Goal: Information Seeking & Learning: Learn about a topic

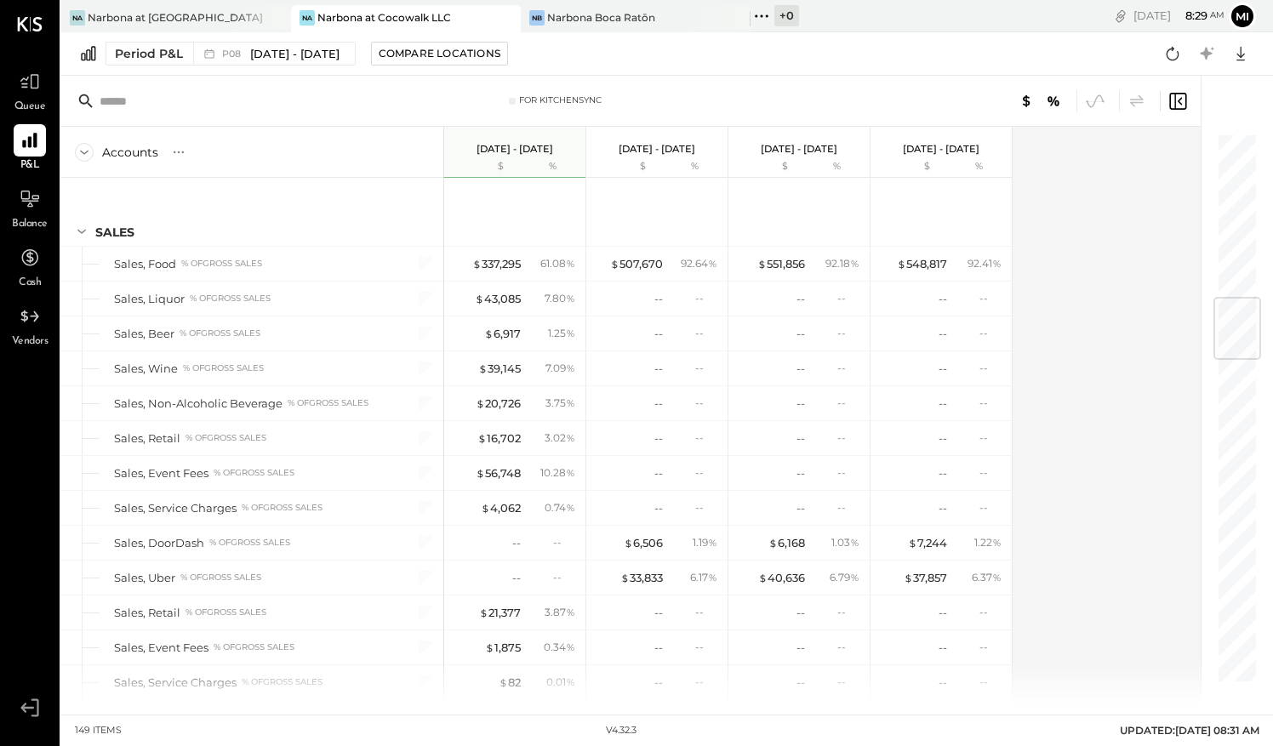
scroll to position [1384, 0]
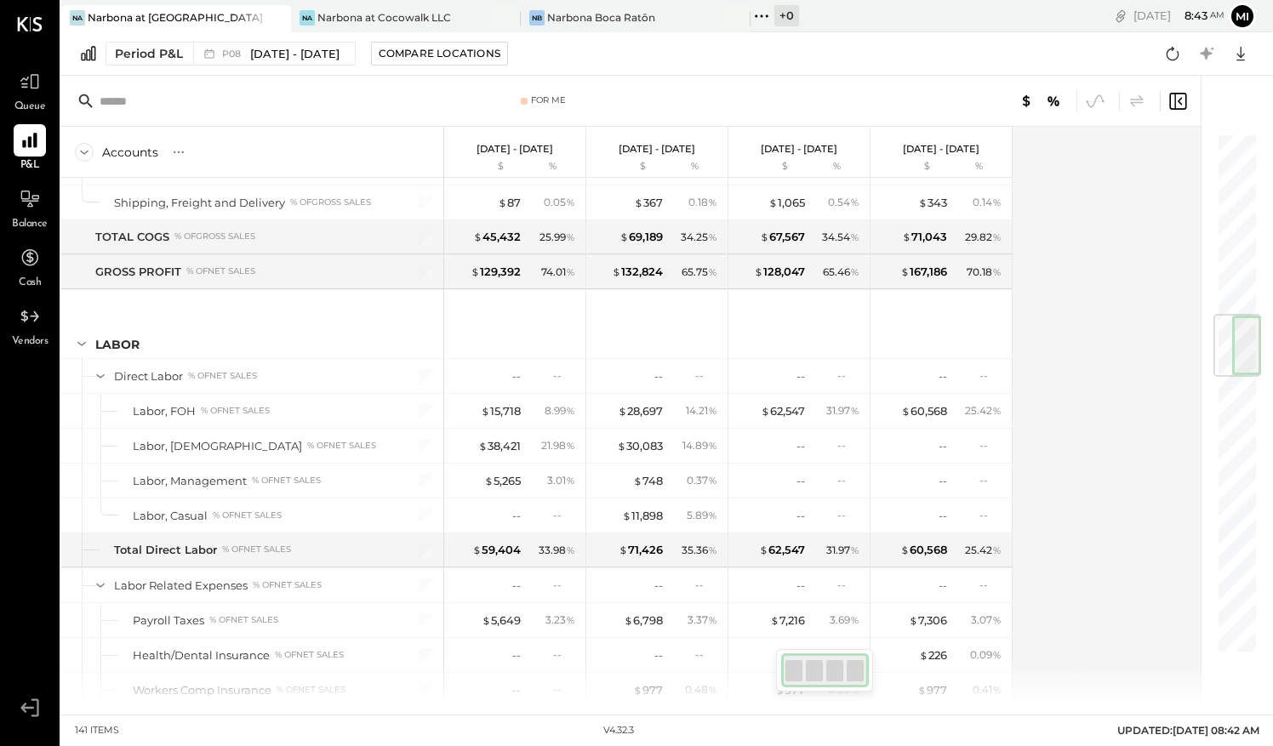
scroll to position [1498, 0]
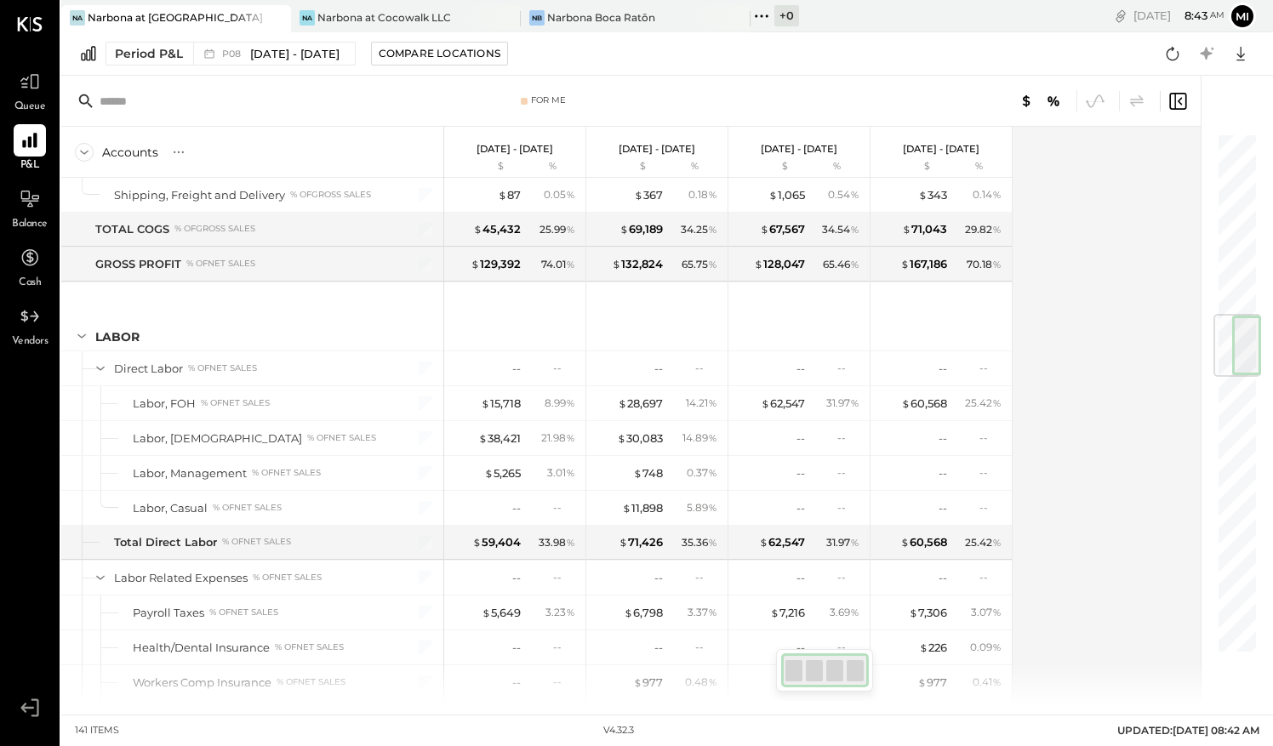
drag, startPoint x: 1232, startPoint y: 169, endPoint x: 1270, endPoint y: 348, distance: 183.4
click at [1270, 348] on div "For Me Accounts S % GL Jul 14 - Aug 10, 2025 $ % Jun 16 - Jul 13, 2025 $ % May …" at bounding box center [667, 390] width 1212 height 629
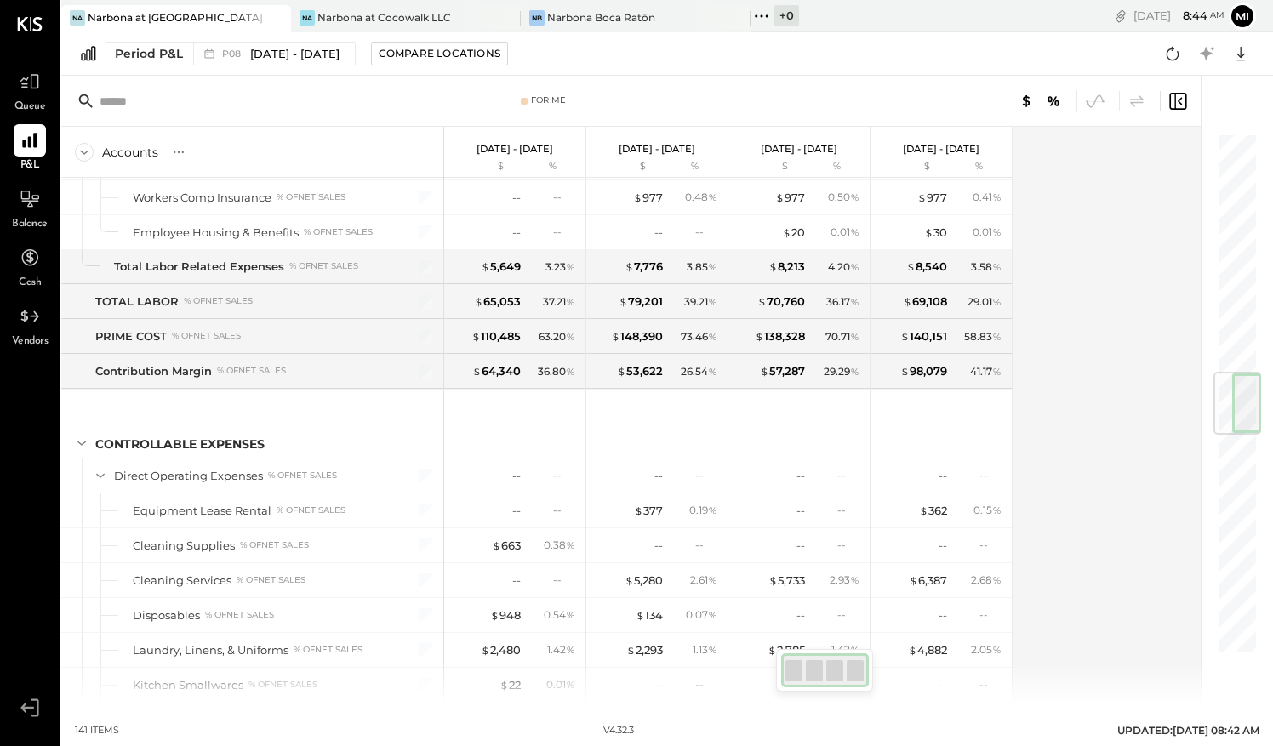
scroll to position [1997, 0]
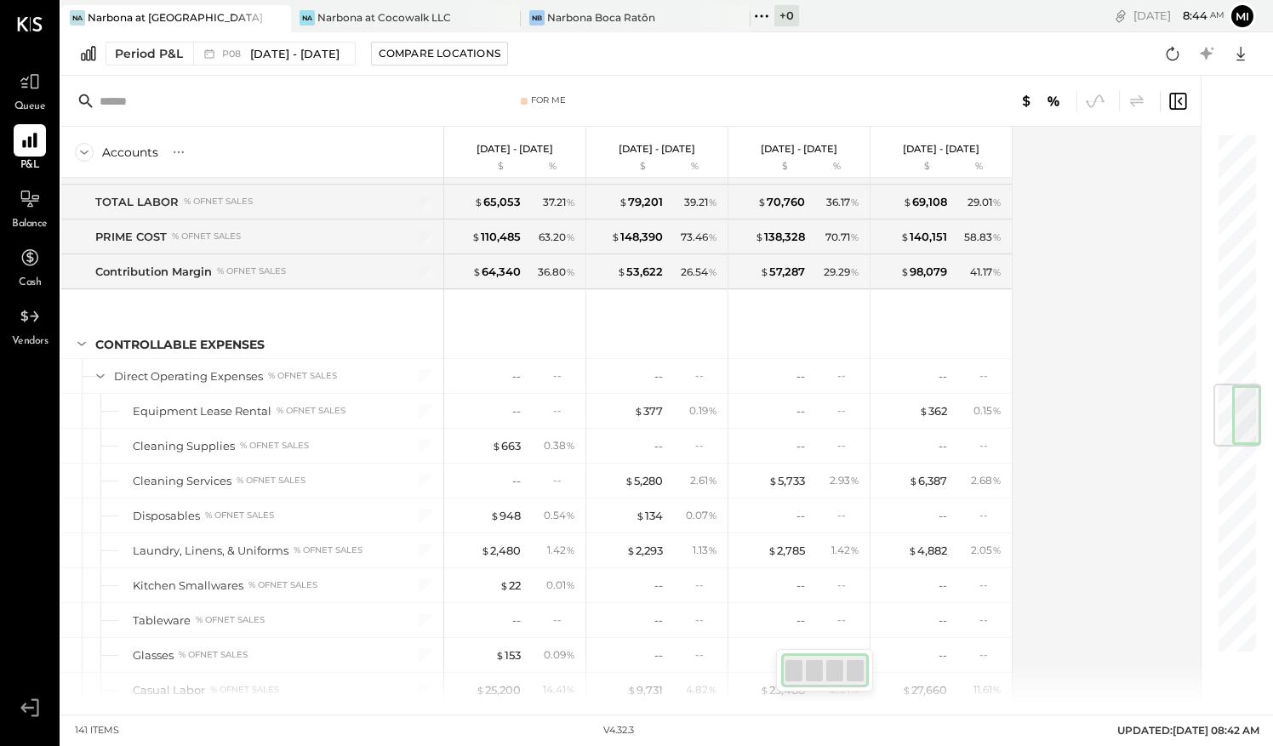
drag, startPoint x: 1239, startPoint y: 352, endPoint x: 1254, endPoint y: 422, distance: 71.4
click at [1254, 422] on div at bounding box center [1246, 416] width 29 height 60
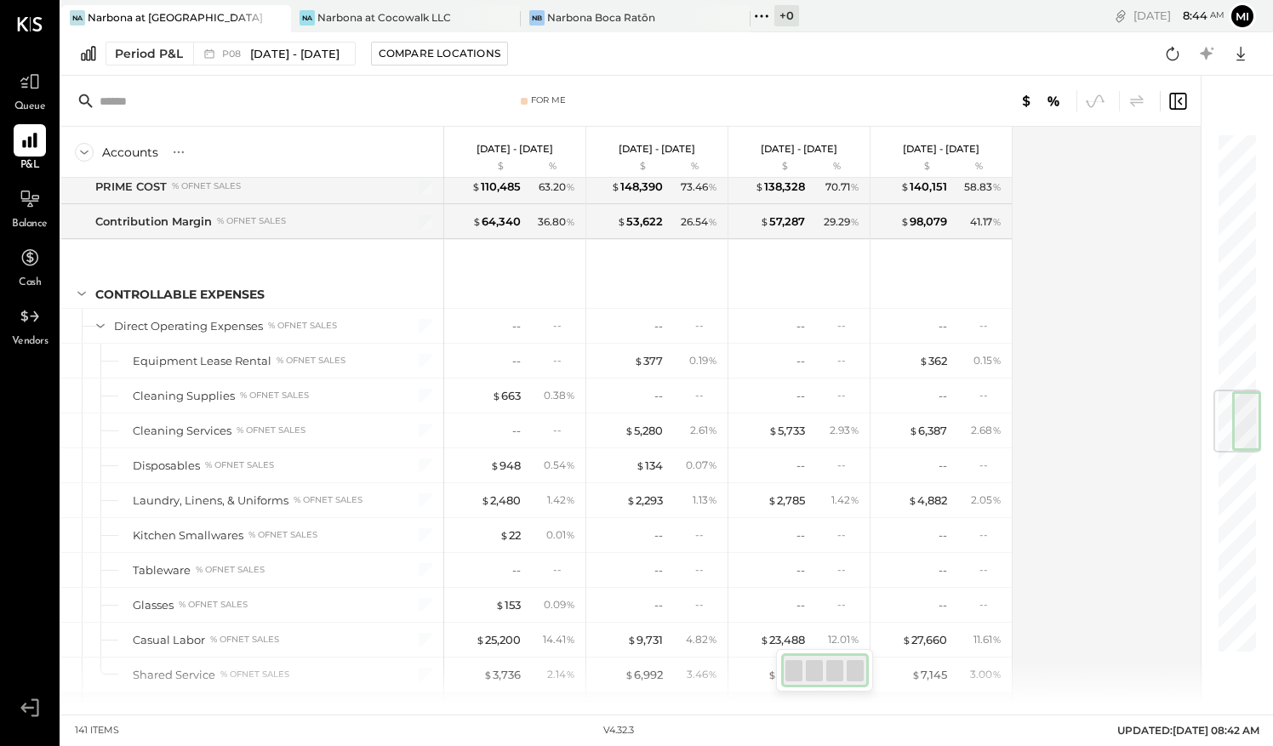
scroll to position [2161, 0]
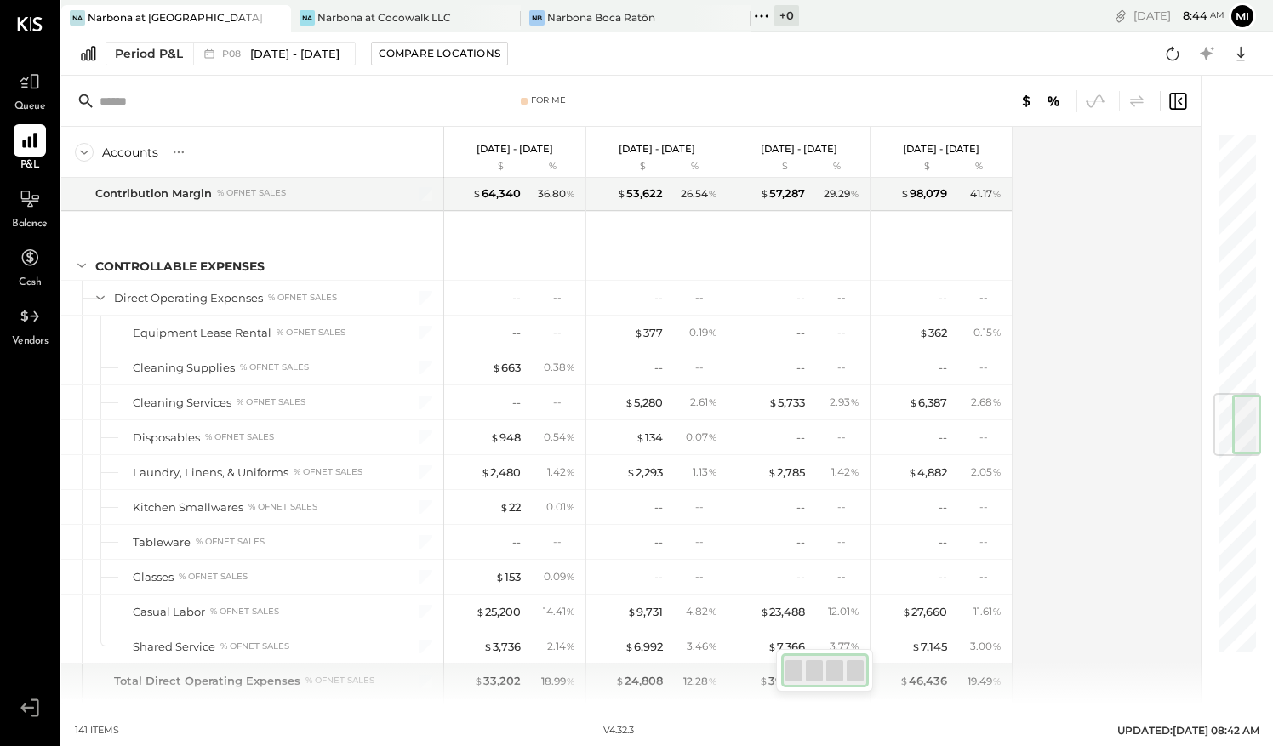
drag, startPoint x: 1254, startPoint y: 414, endPoint x: 1262, endPoint y: 420, distance: 9.7
click at [1262, 420] on div "For Me Accounts S % GL Jul 14 - Aug 10, 2025 $ % Jun 16 - Jul 13, 2025 $ % May …" at bounding box center [667, 390] width 1212 height 629
click at [1224, 427] on div at bounding box center [1238, 424] width 48 height 63
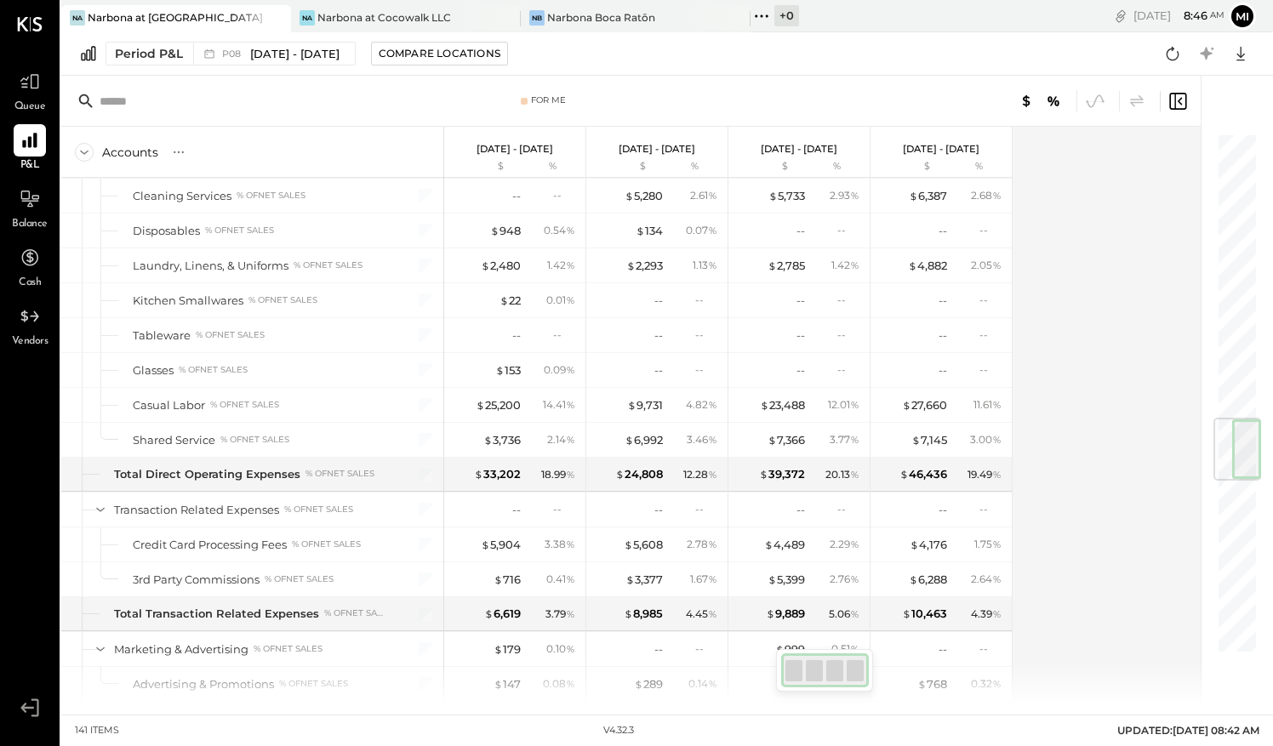
scroll to position [2382, 0]
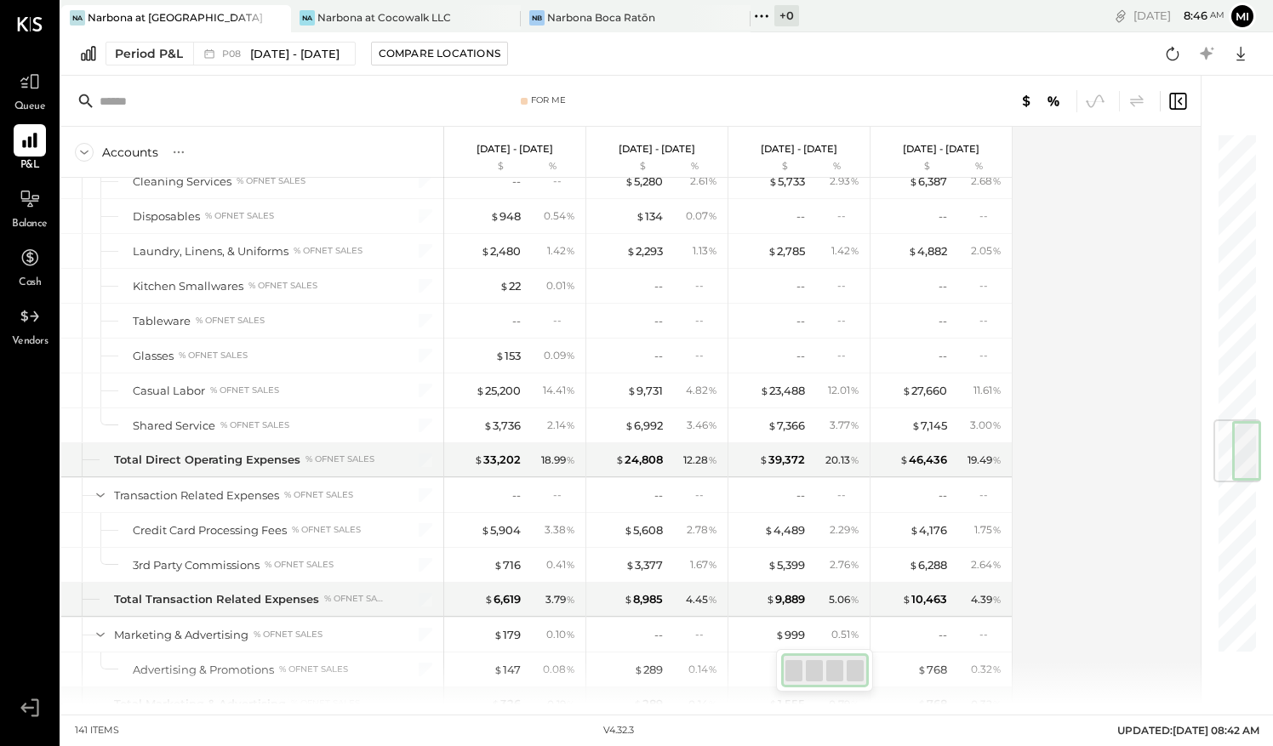
drag, startPoint x: 1224, startPoint y: 427, endPoint x: 1222, endPoint y: 454, distance: 27.3
click at [1222, 454] on div at bounding box center [1238, 451] width 48 height 63
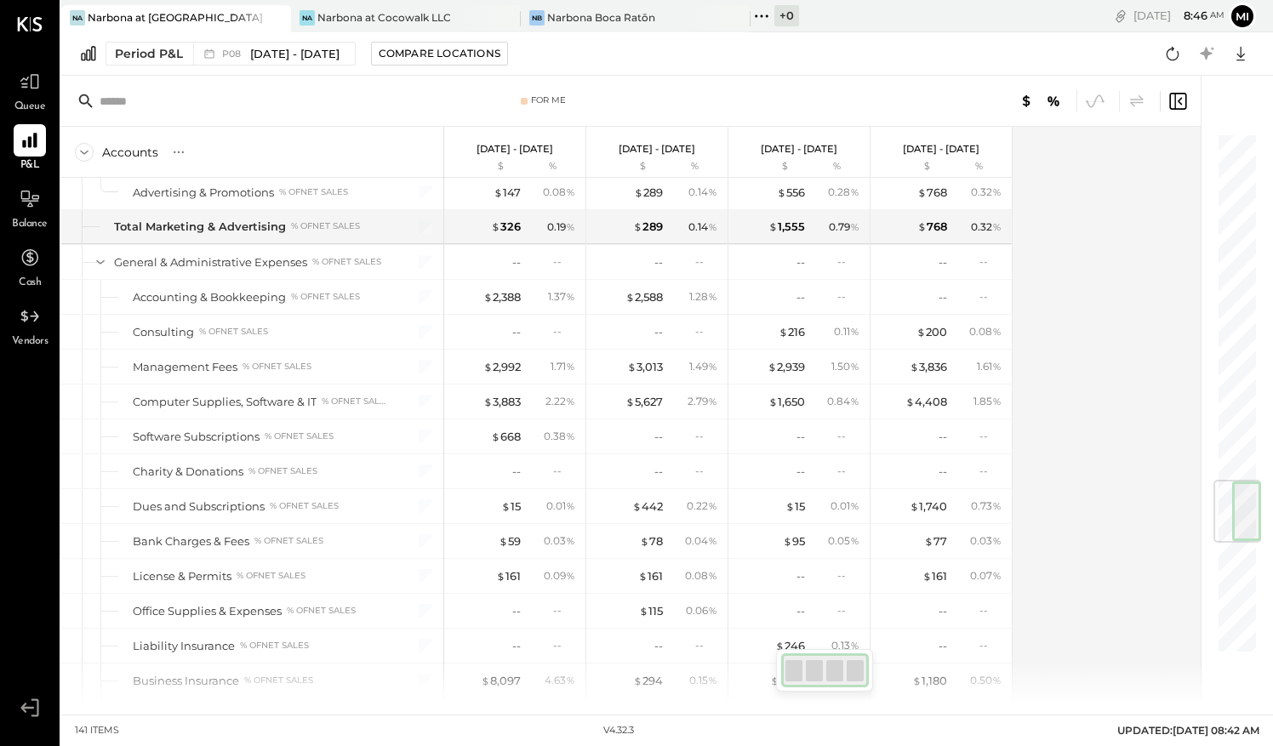
scroll to position [2895, 0]
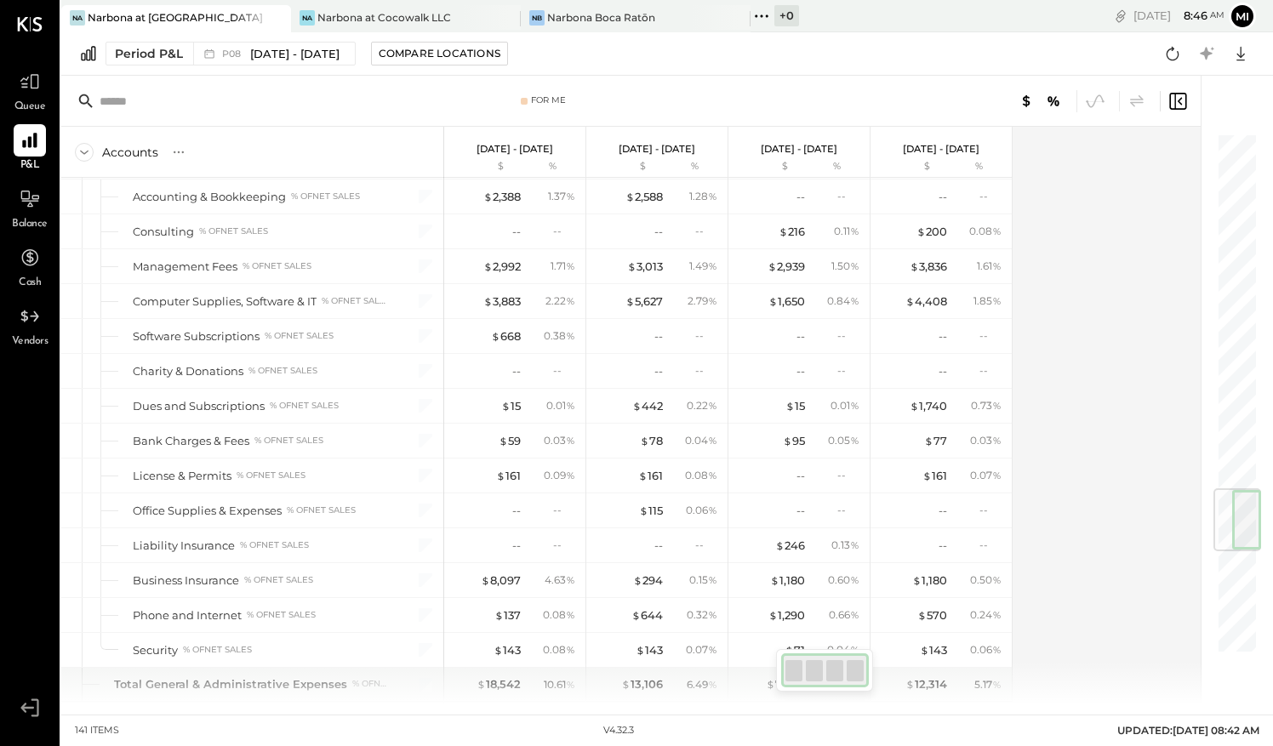
drag, startPoint x: 1221, startPoint y: 454, endPoint x: 1228, endPoint y: 523, distance: 69.3
click at [1228, 523] on div at bounding box center [1238, 520] width 48 height 63
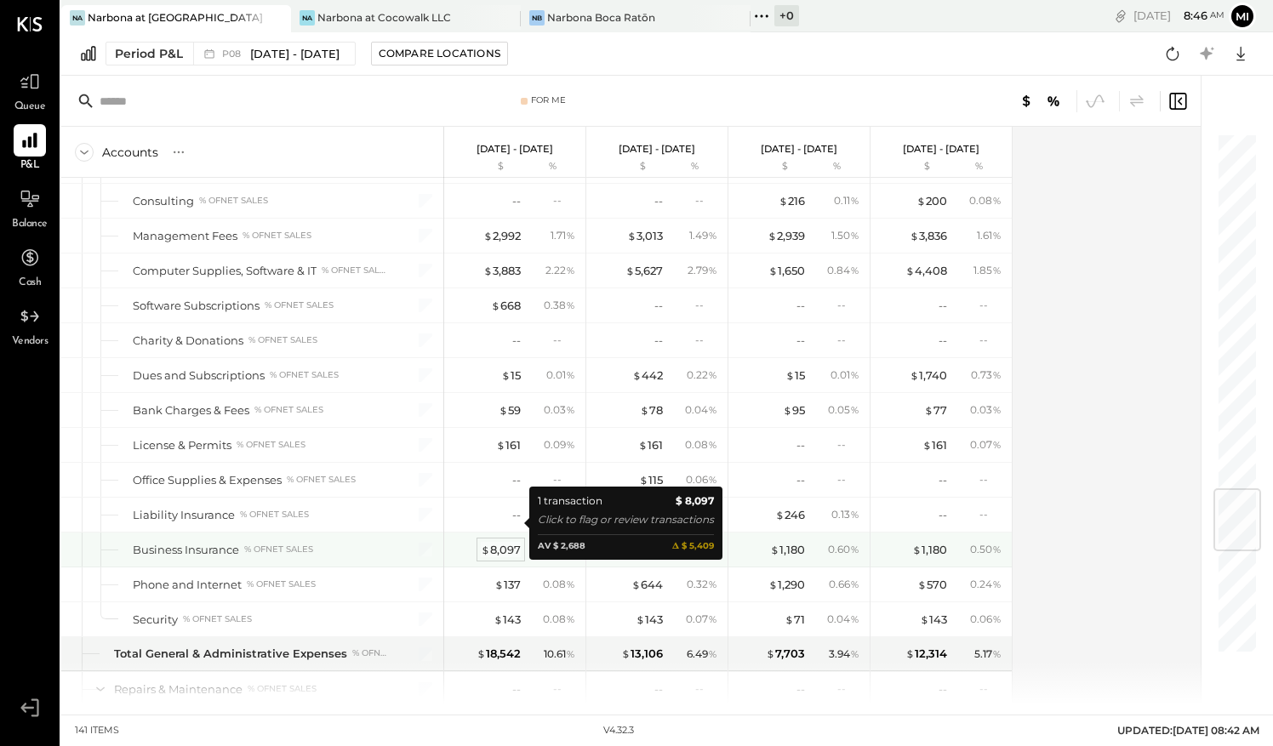
click at [500, 542] on div "$ 8,097" at bounding box center [501, 550] width 40 height 16
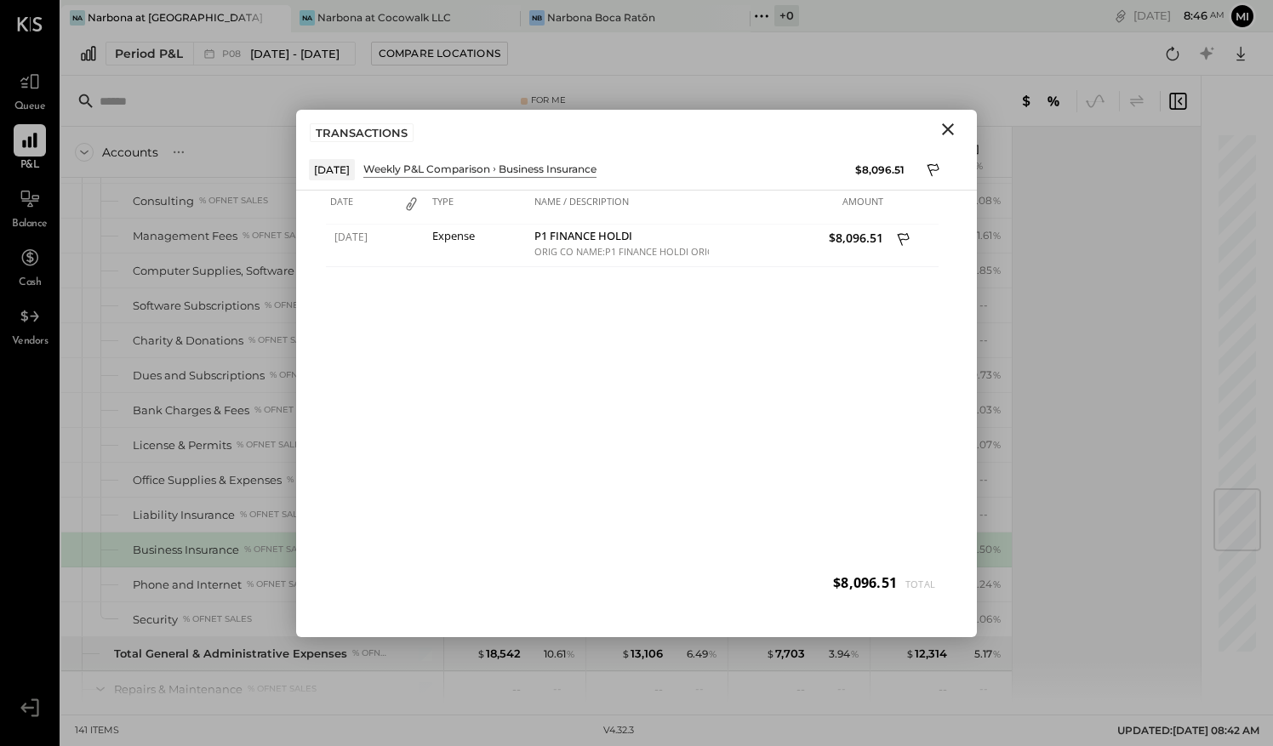
click at [946, 124] on icon "Close" at bounding box center [948, 129] width 20 height 20
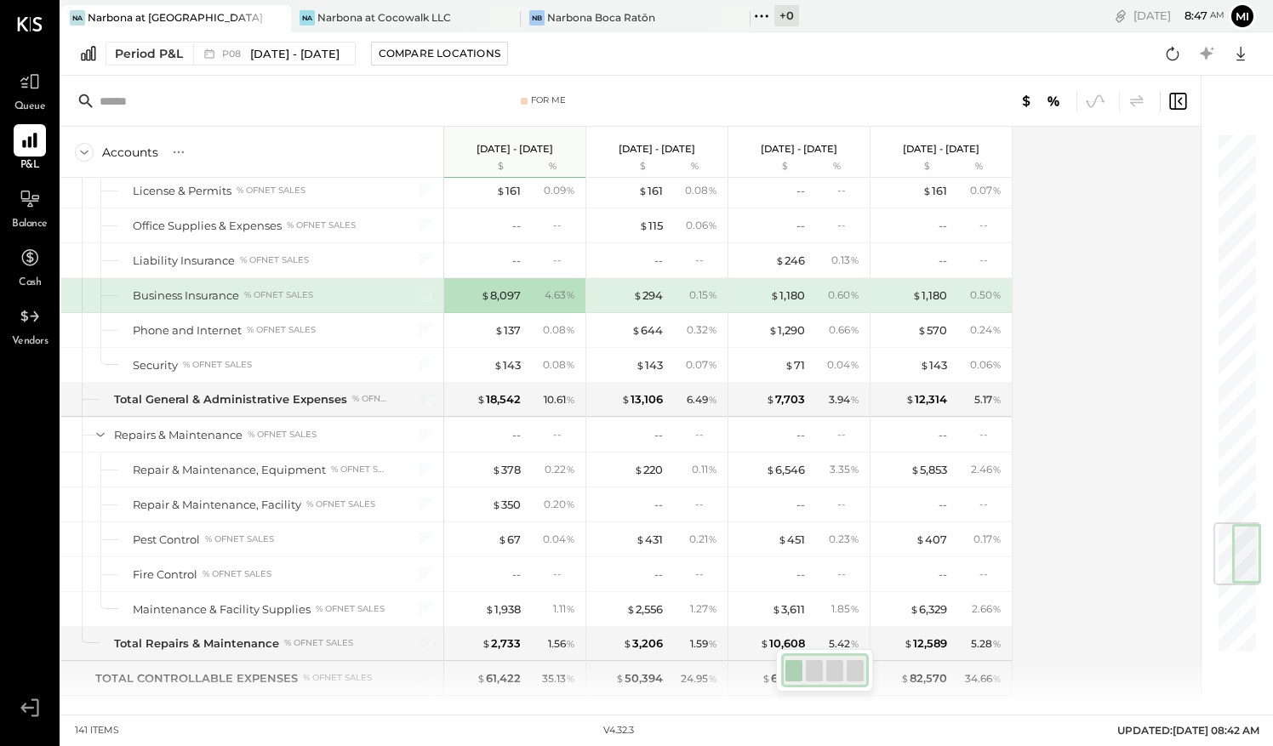
scroll to position [3331, 0]
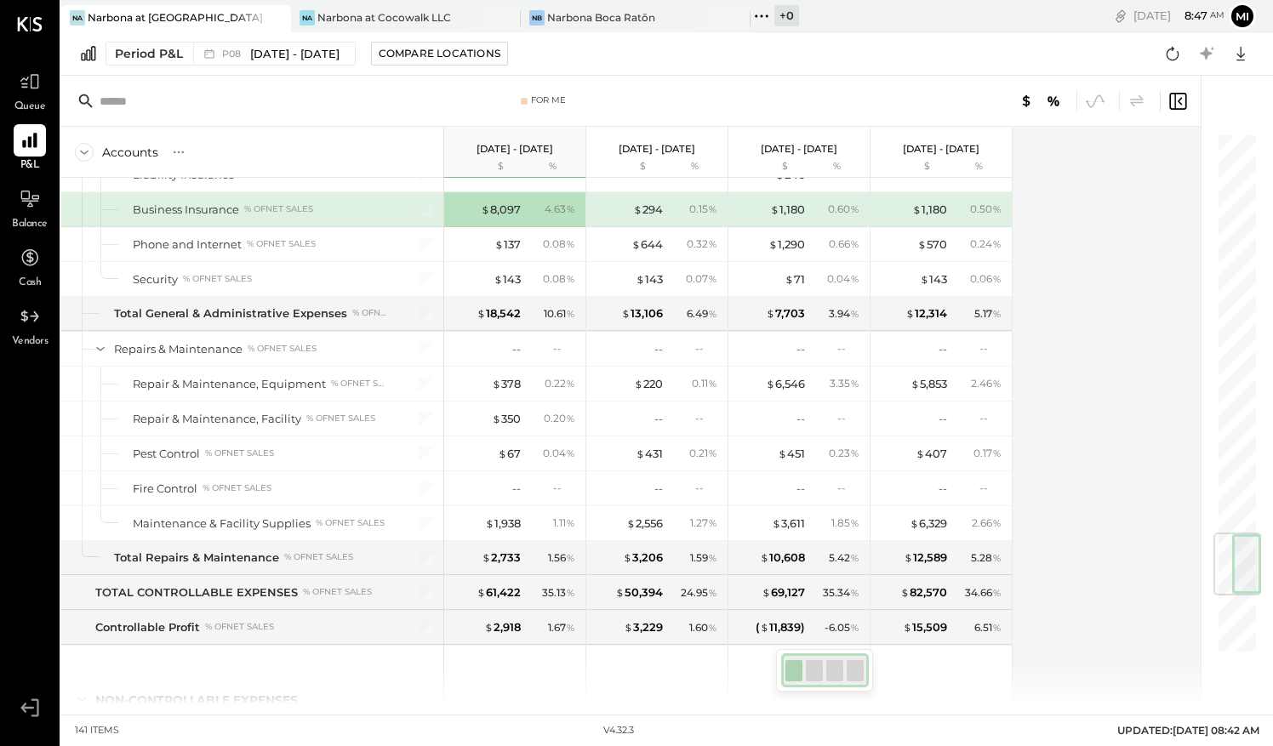
drag, startPoint x: 1248, startPoint y: 510, endPoint x: 1249, endPoint y: 554, distance: 44.3
click at [1249, 554] on div at bounding box center [1238, 564] width 48 height 63
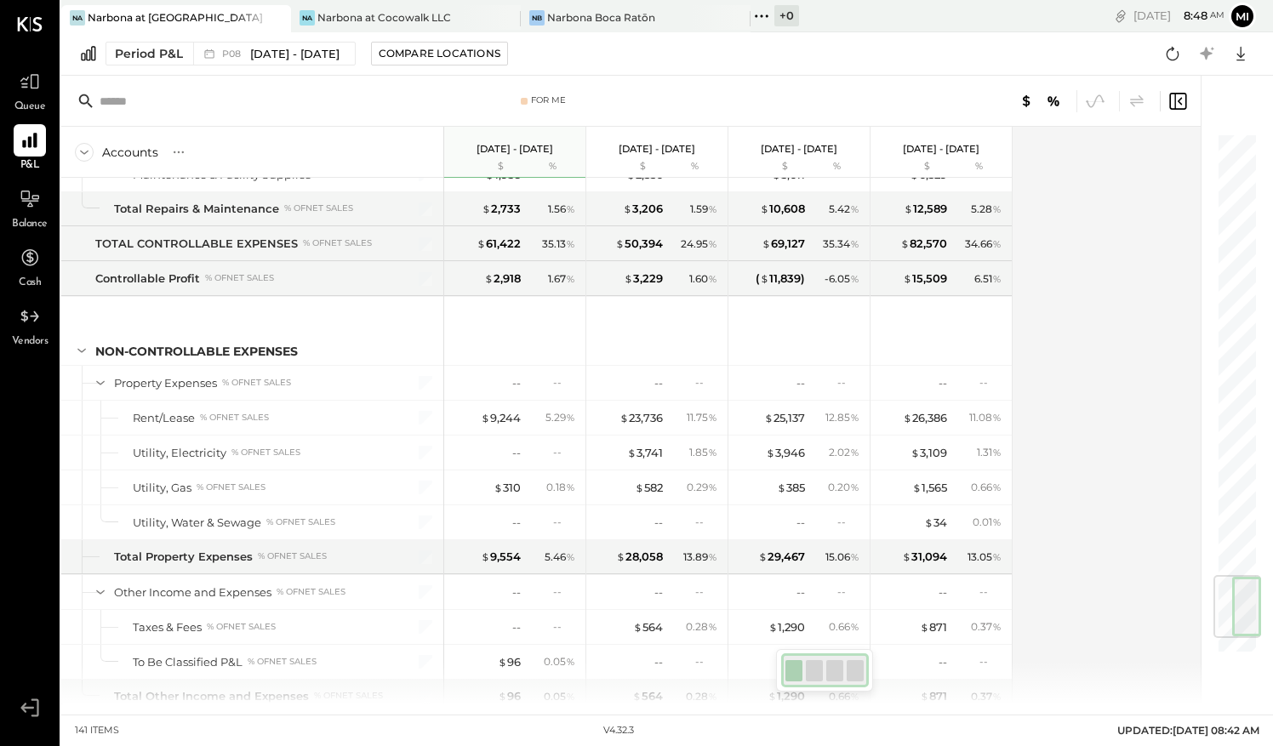
scroll to position [3694, 0]
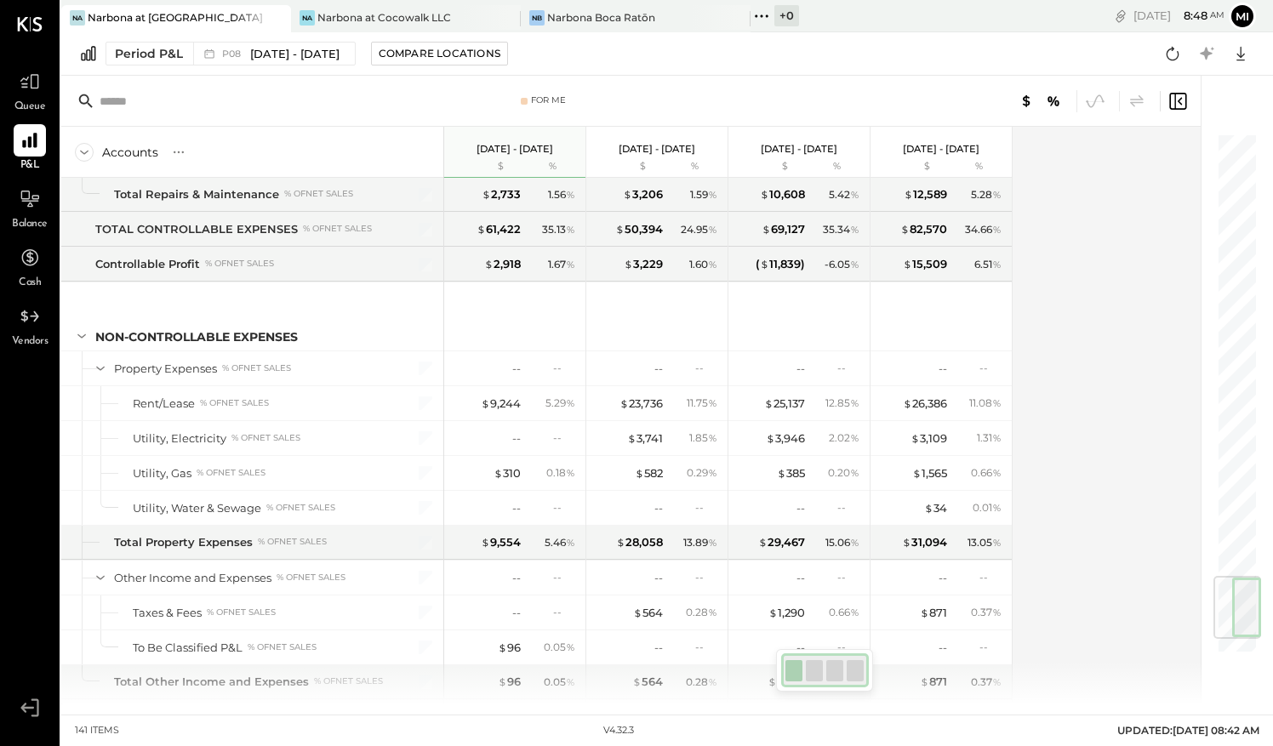
drag, startPoint x: 1250, startPoint y: 554, endPoint x: 1247, endPoint y: 611, distance: 57.1
click at [1247, 611] on div at bounding box center [1238, 607] width 48 height 63
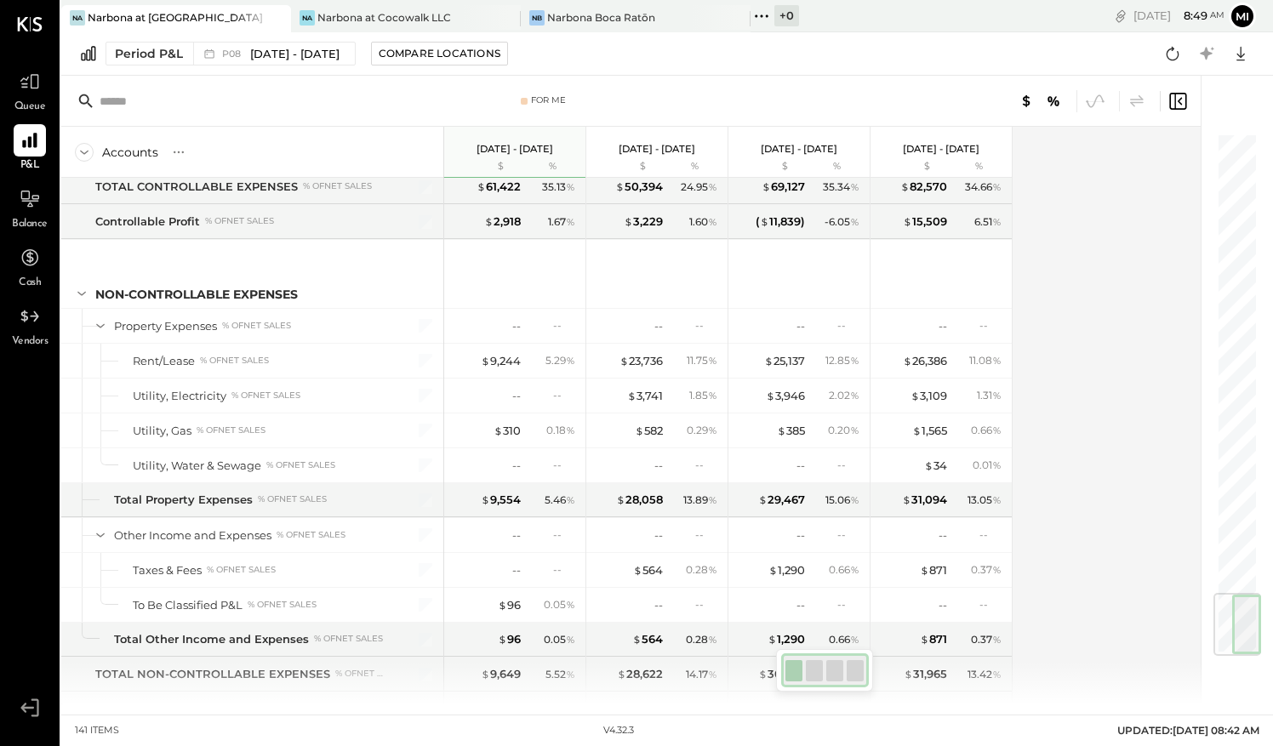
scroll to position [3837, 0]
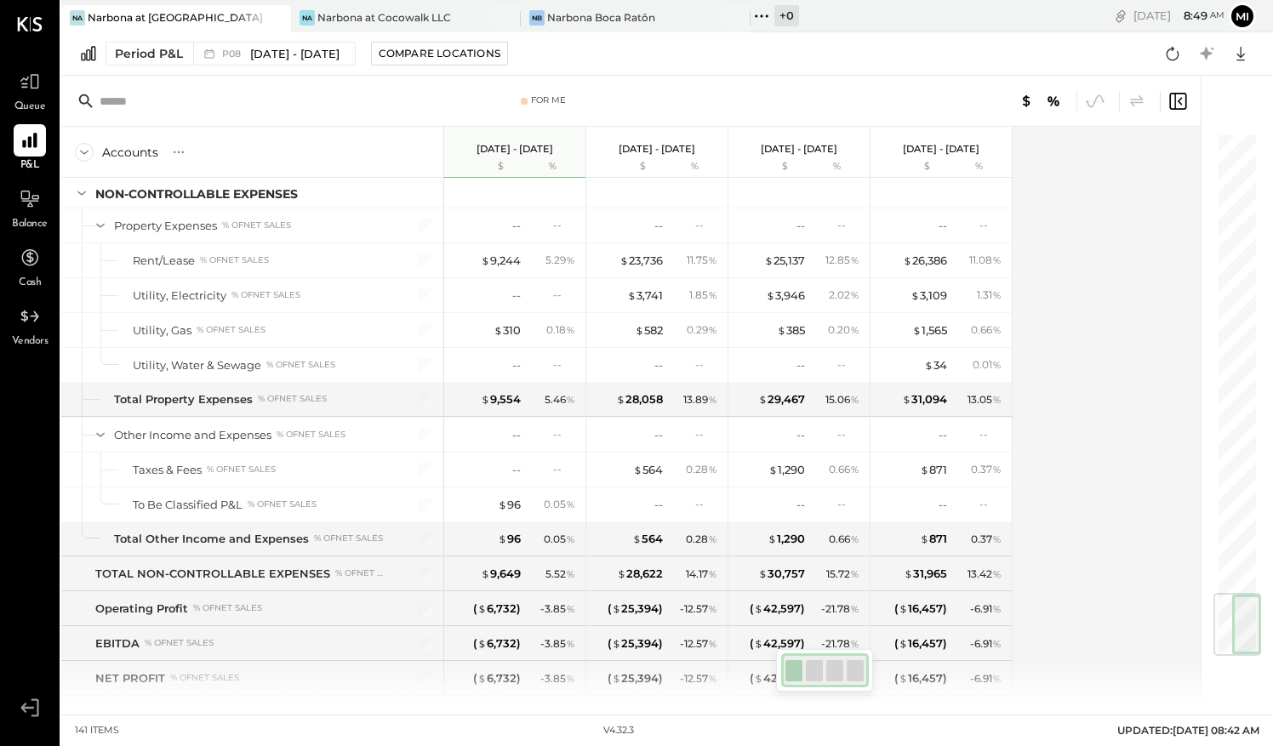
drag, startPoint x: 1247, startPoint y: 611, endPoint x: 1241, endPoint y: 664, distance: 53.1
click at [1241, 664] on div at bounding box center [1228, 390] width 55 height 629
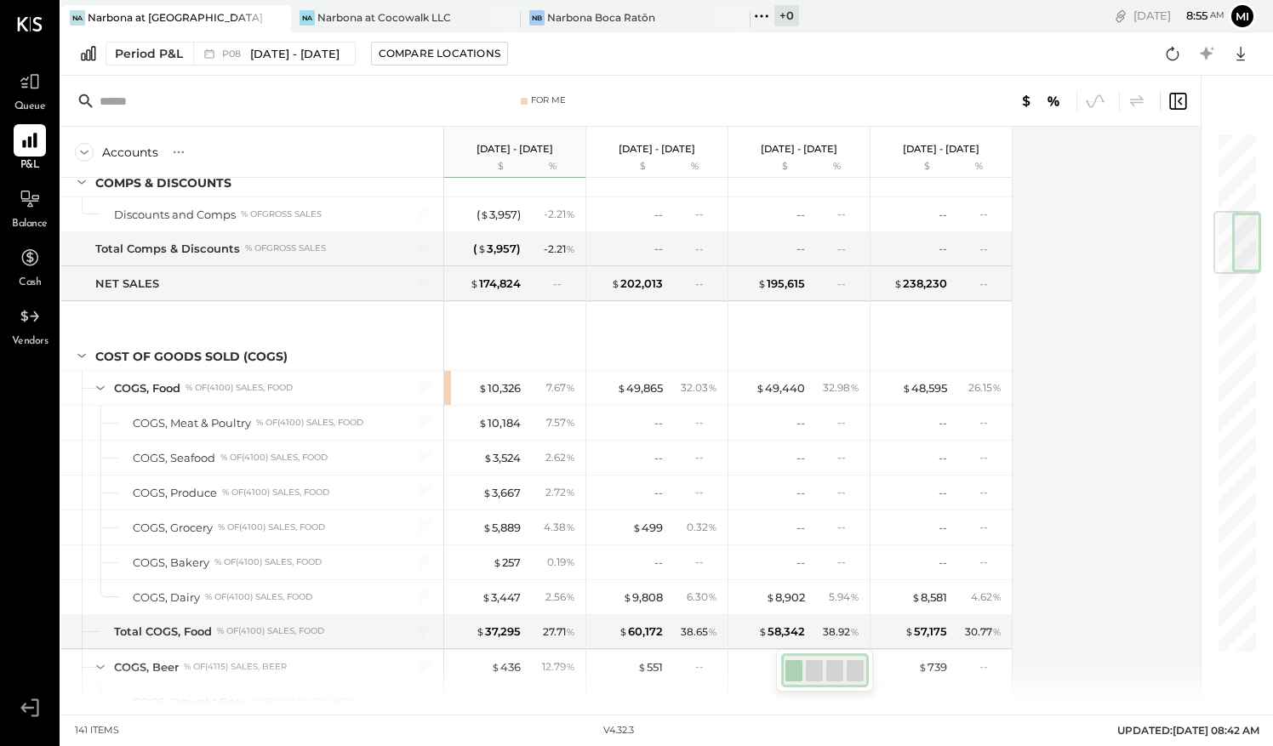
scroll to position [656, 0]
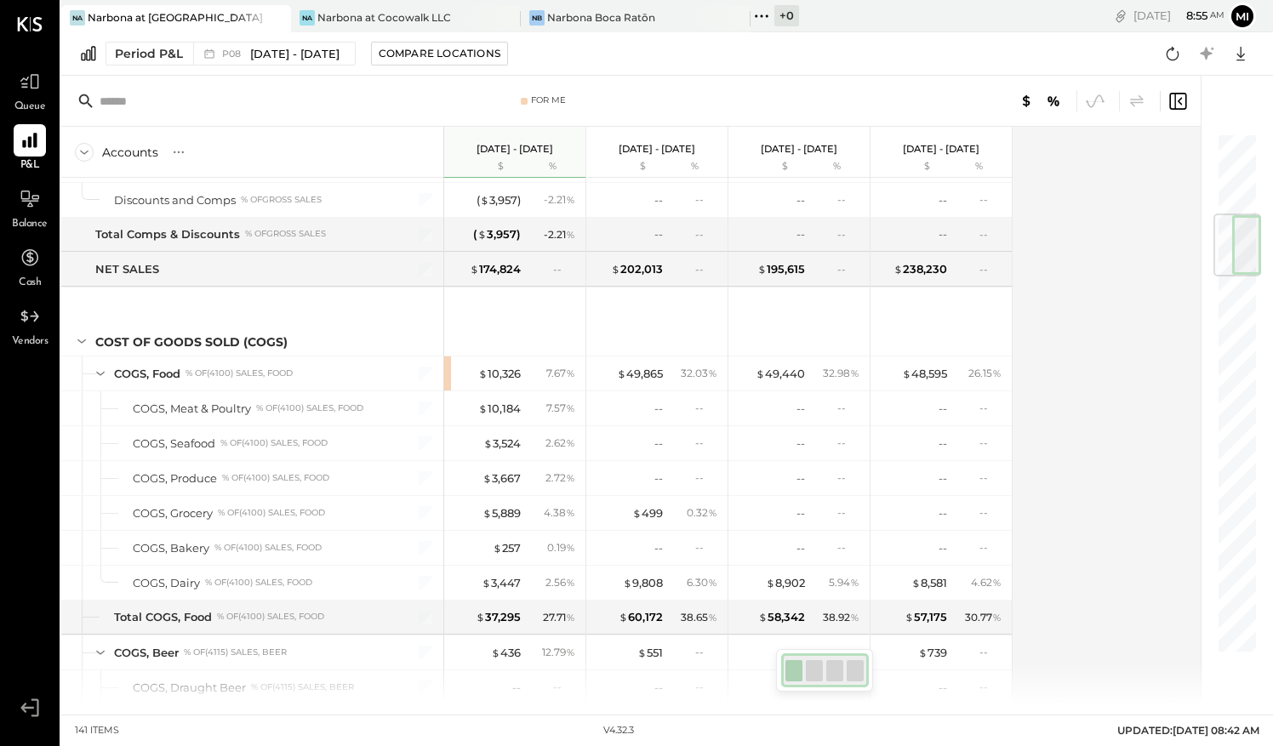
drag, startPoint x: 1253, startPoint y: 529, endPoint x: 1276, endPoint y: 254, distance: 275.8
click at [1272, 254] on html "Queue P&L Balance Cash Vendors v 4.32.3 Na Narbona at Key Biscayne LLC Na Narbo…" at bounding box center [636, 373] width 1273 height 746
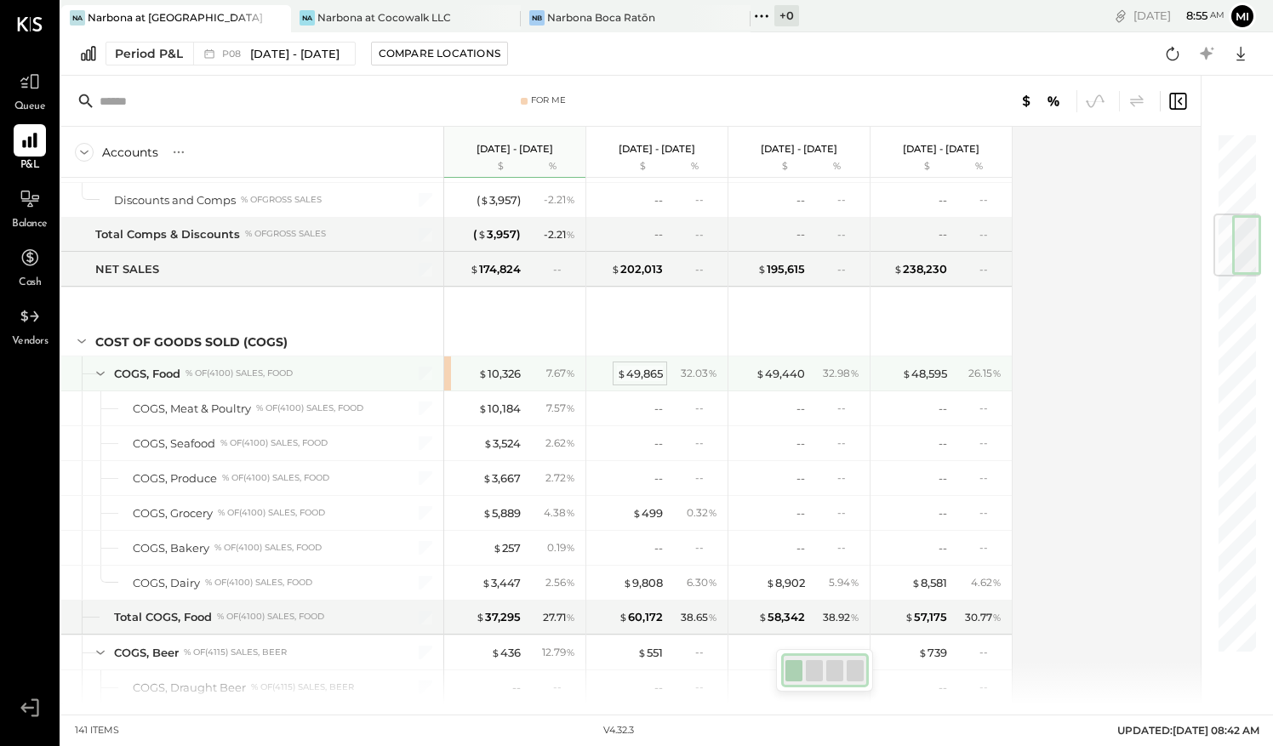
click at [637, 368] on div "$ 49,865" at bounding box center [640, 374] width 46 height 16
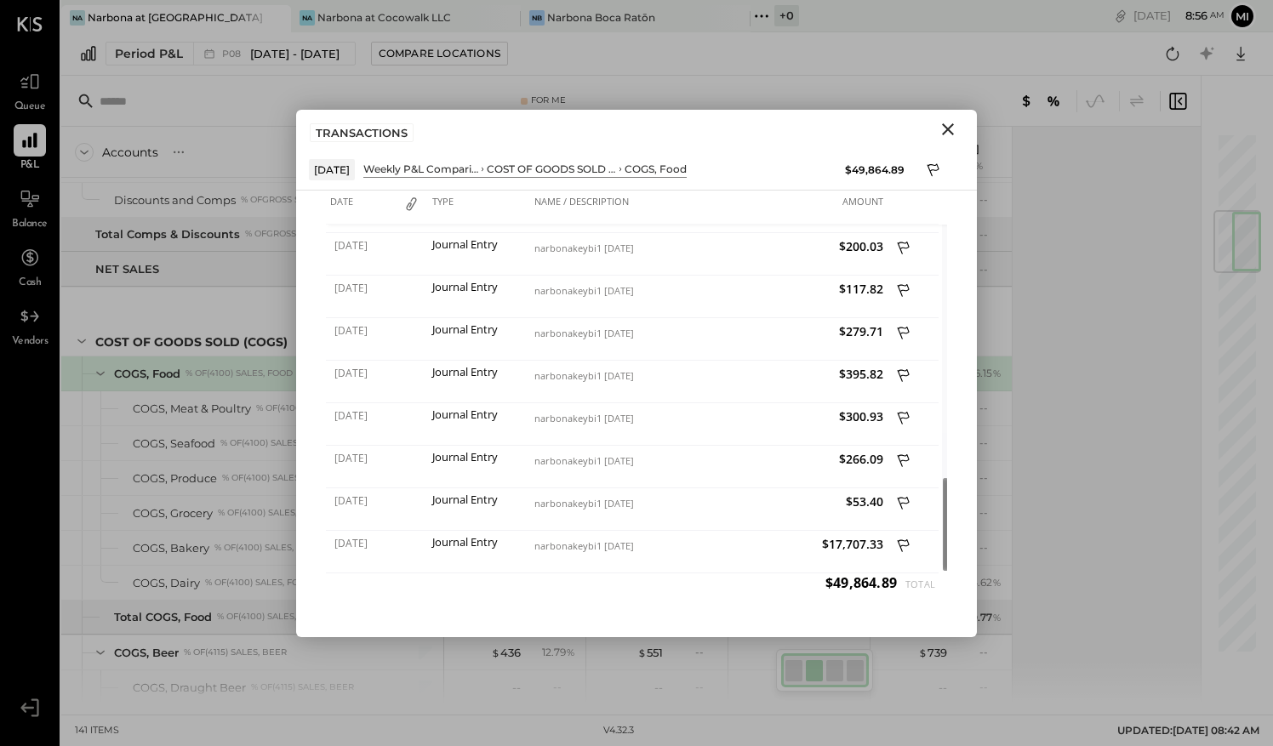
drag, startPoint x: 938, startPoint y: 300, endPoint x: 931, endPoint y: 580, distance: 280.1
click at [931, 580] on div "Date Type Name / Description Amount 06/16/2025 Journal Entry narbonakeybi1 Jun …" at bounding box center [636, 392] width 621 height 402
click at [950, 127] on icon "Close" at bounding box center [948, 129] width 12 height 12
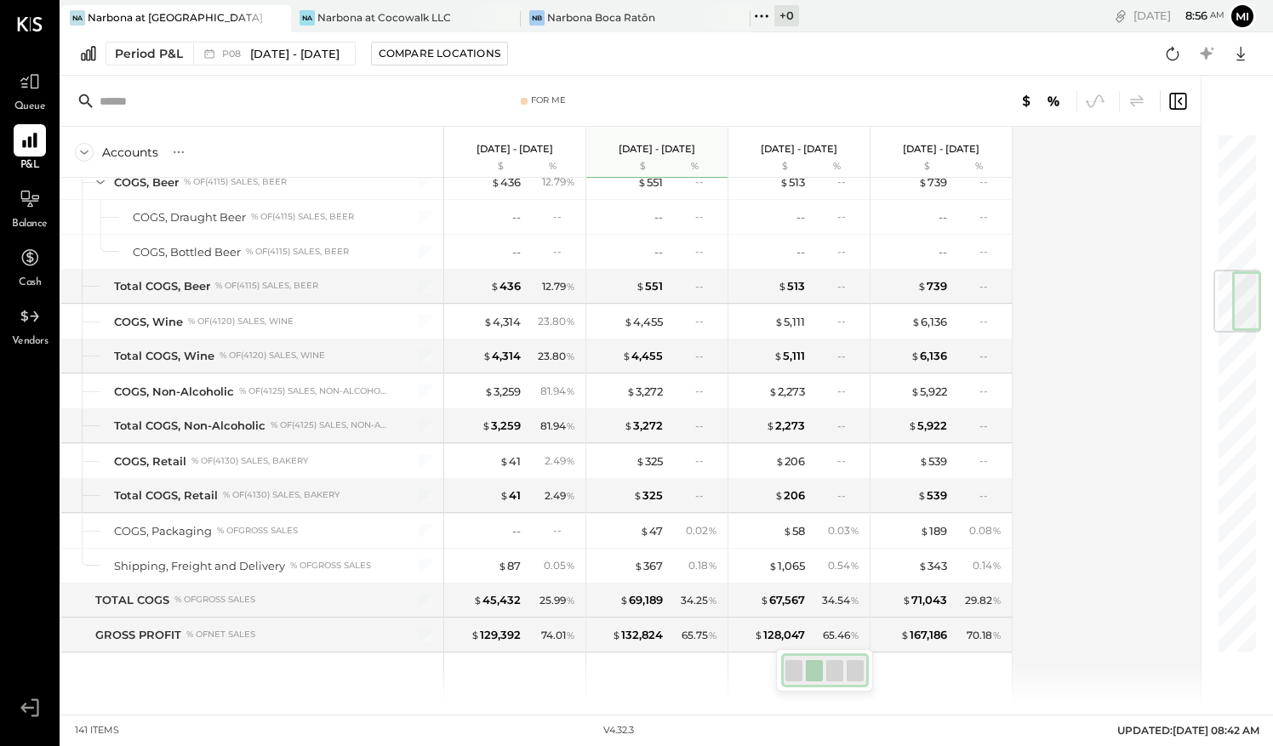
scroll to position [1134, 0]
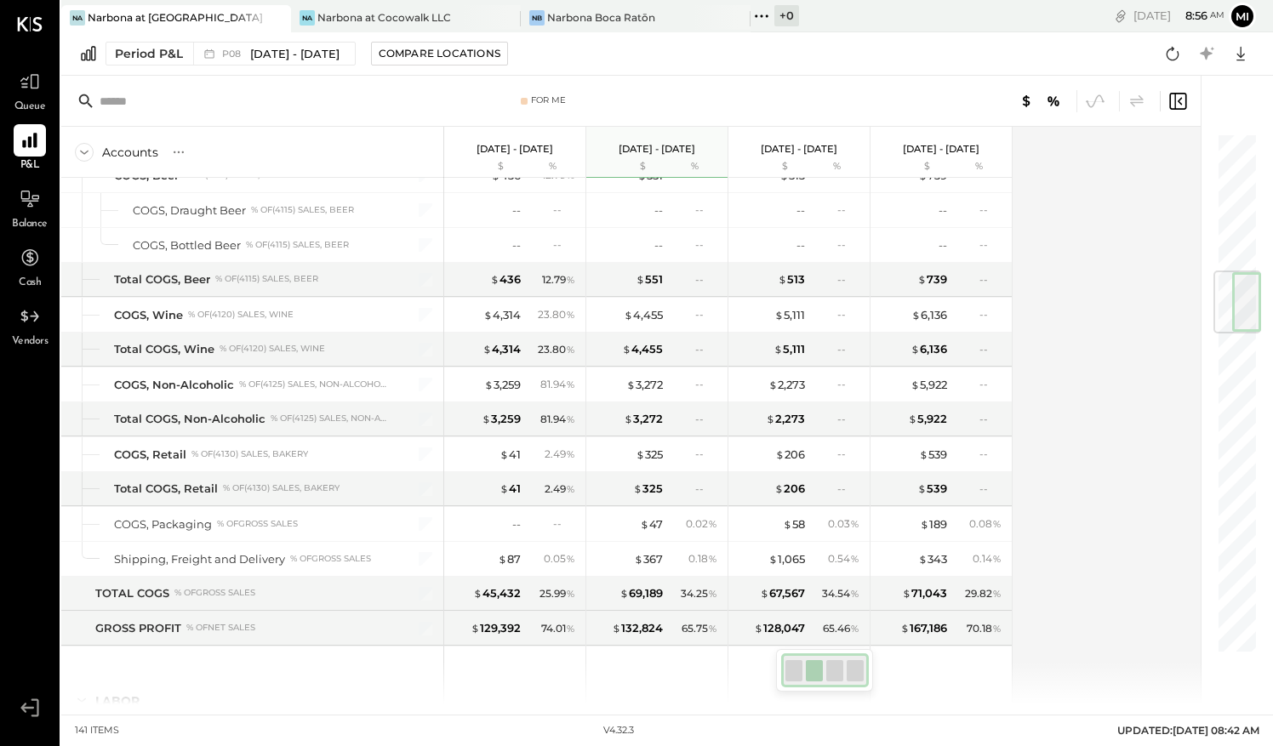
drag, startPoint x: 1224, startPoint y: 242, endPoint x: 1231, endPoint y: 302, distance: 60.8
click at [1231, 302] on div at bounding box center [1238, 302] width 48 height 63
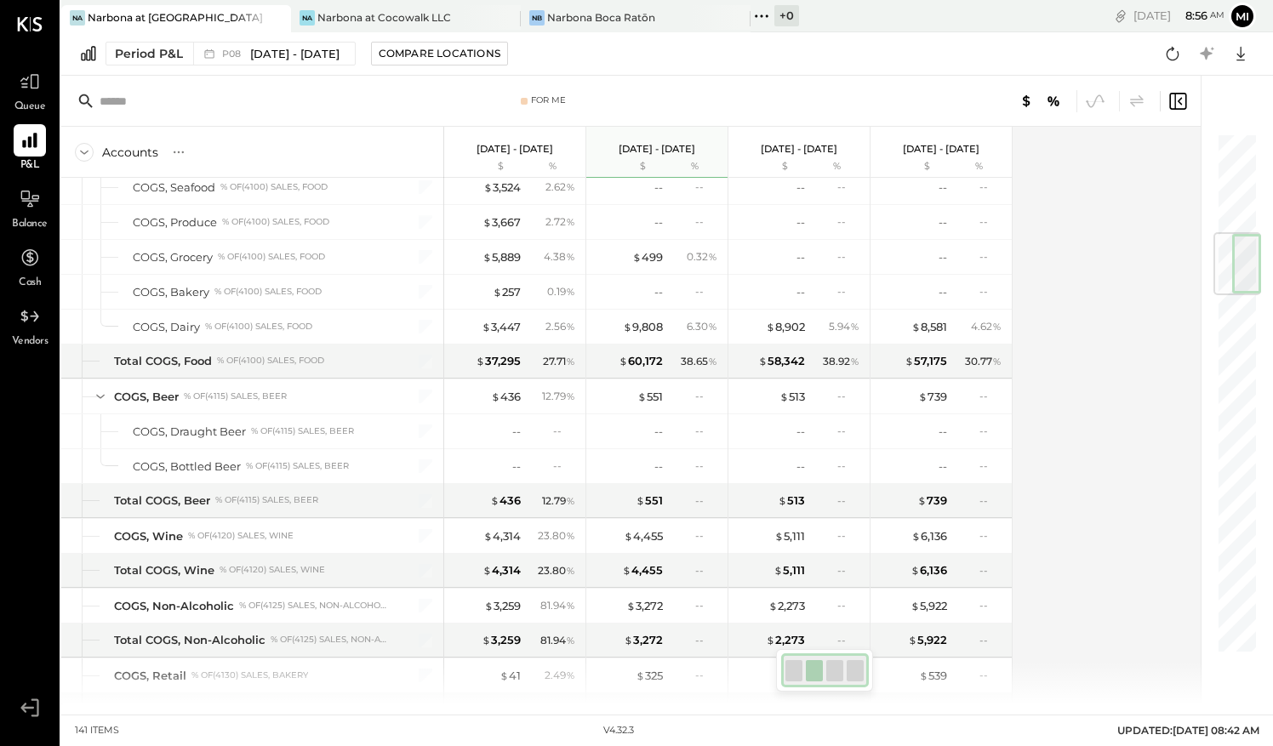
scroll to position [813, 0]
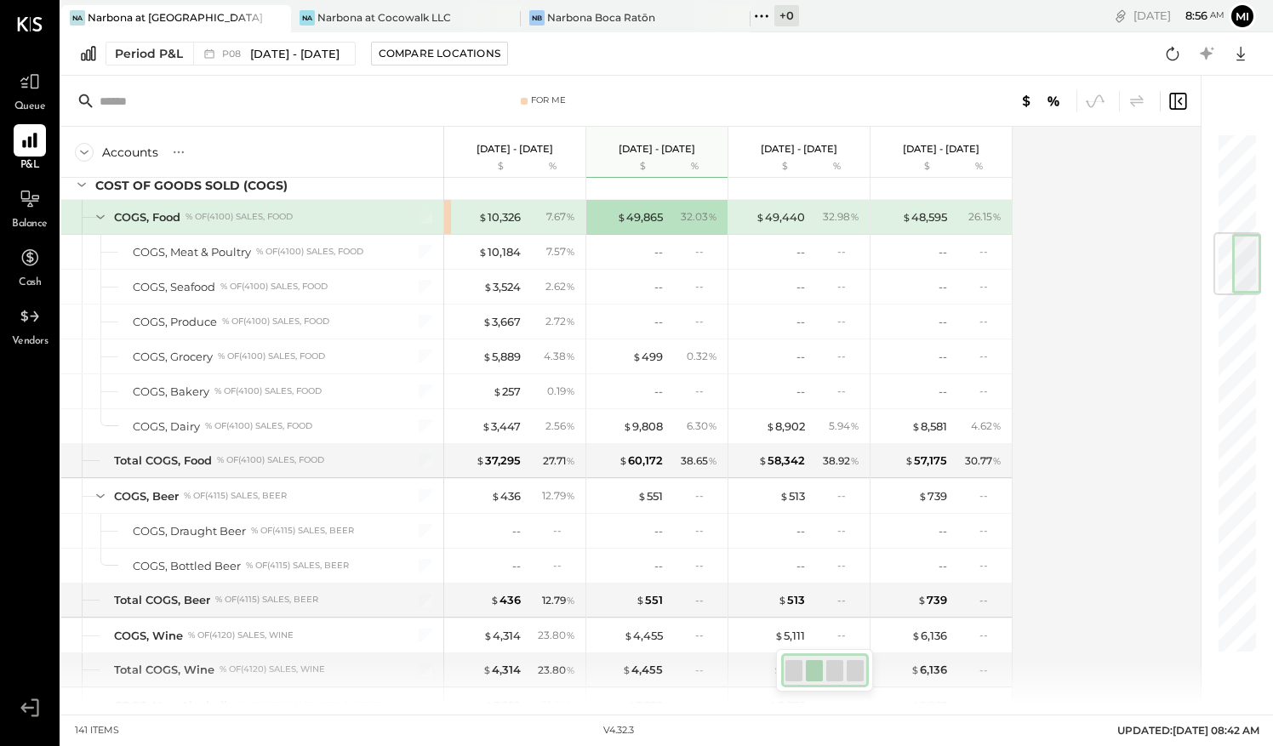
drag, startPoint x: 1231, startPoint y: 302, endPoint x: 1246, endPoint y: 267, distance: 38.1
click at [1246, 267] on div at bounding box center [1238, 263] width 48 height 63
